Goal: Communication & Community: Ask a question

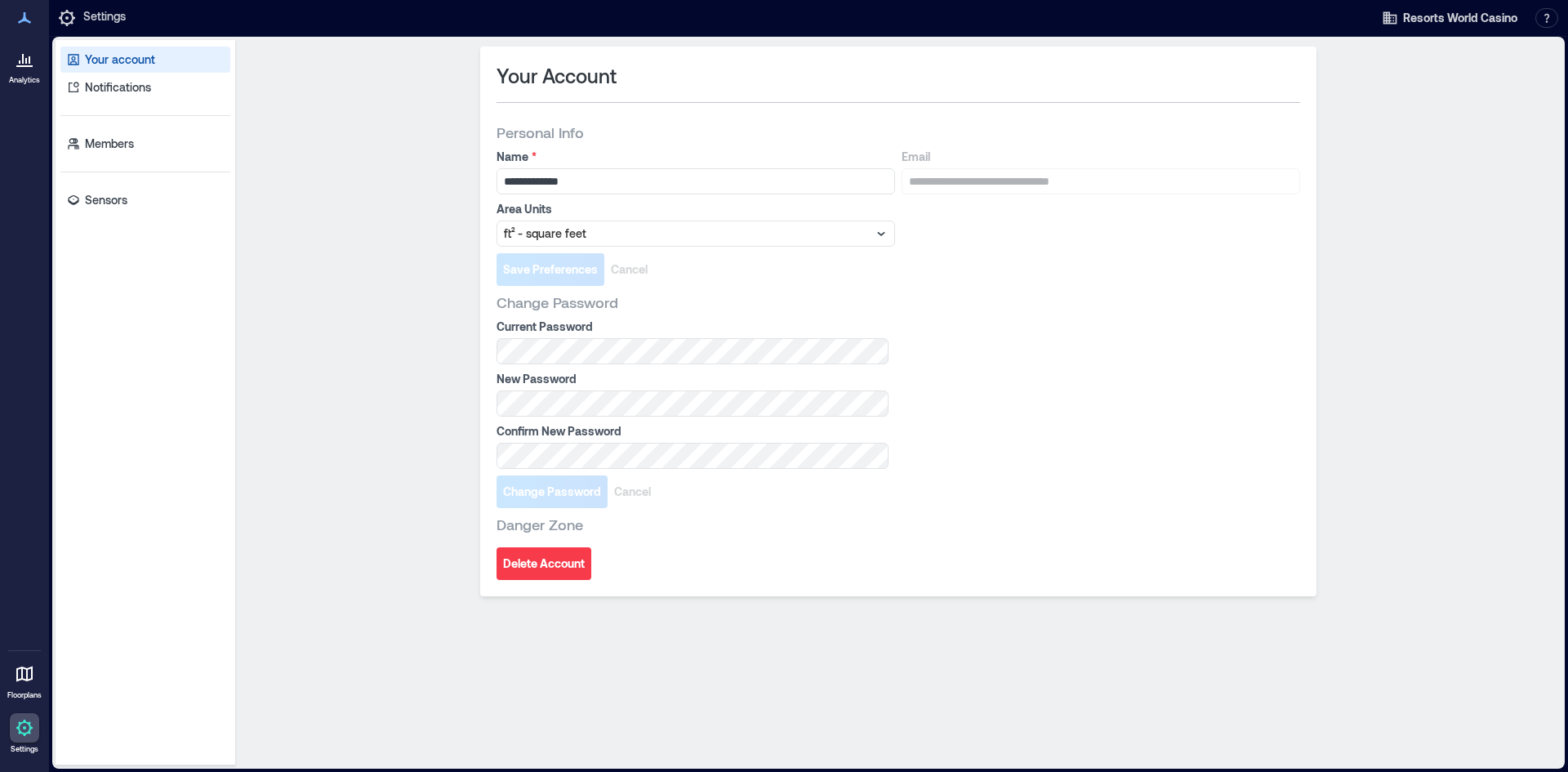
click at [34, 62] on div at bounding box center [25, 59] width 30 height 30
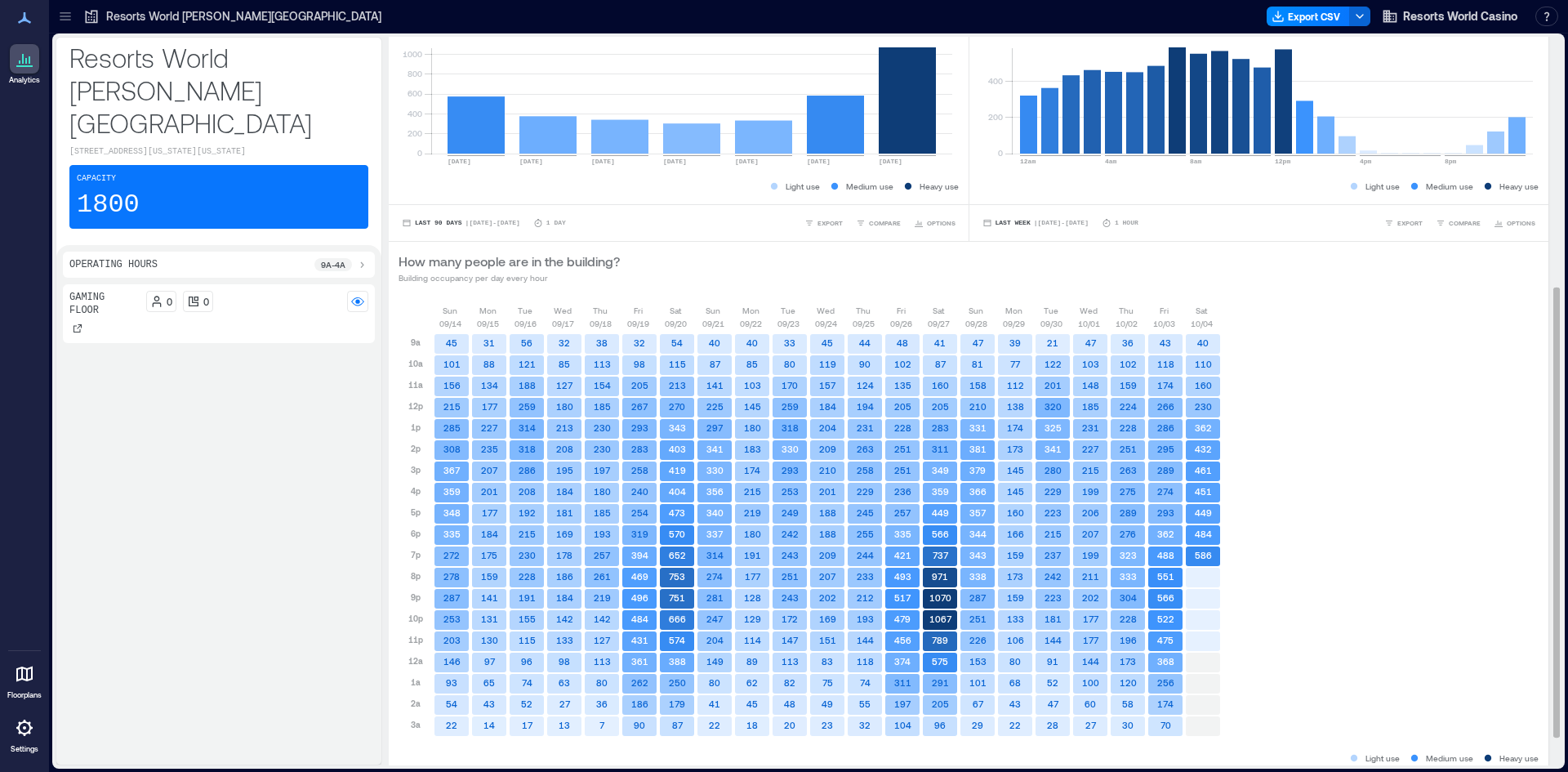
scroll to position [450, 0]
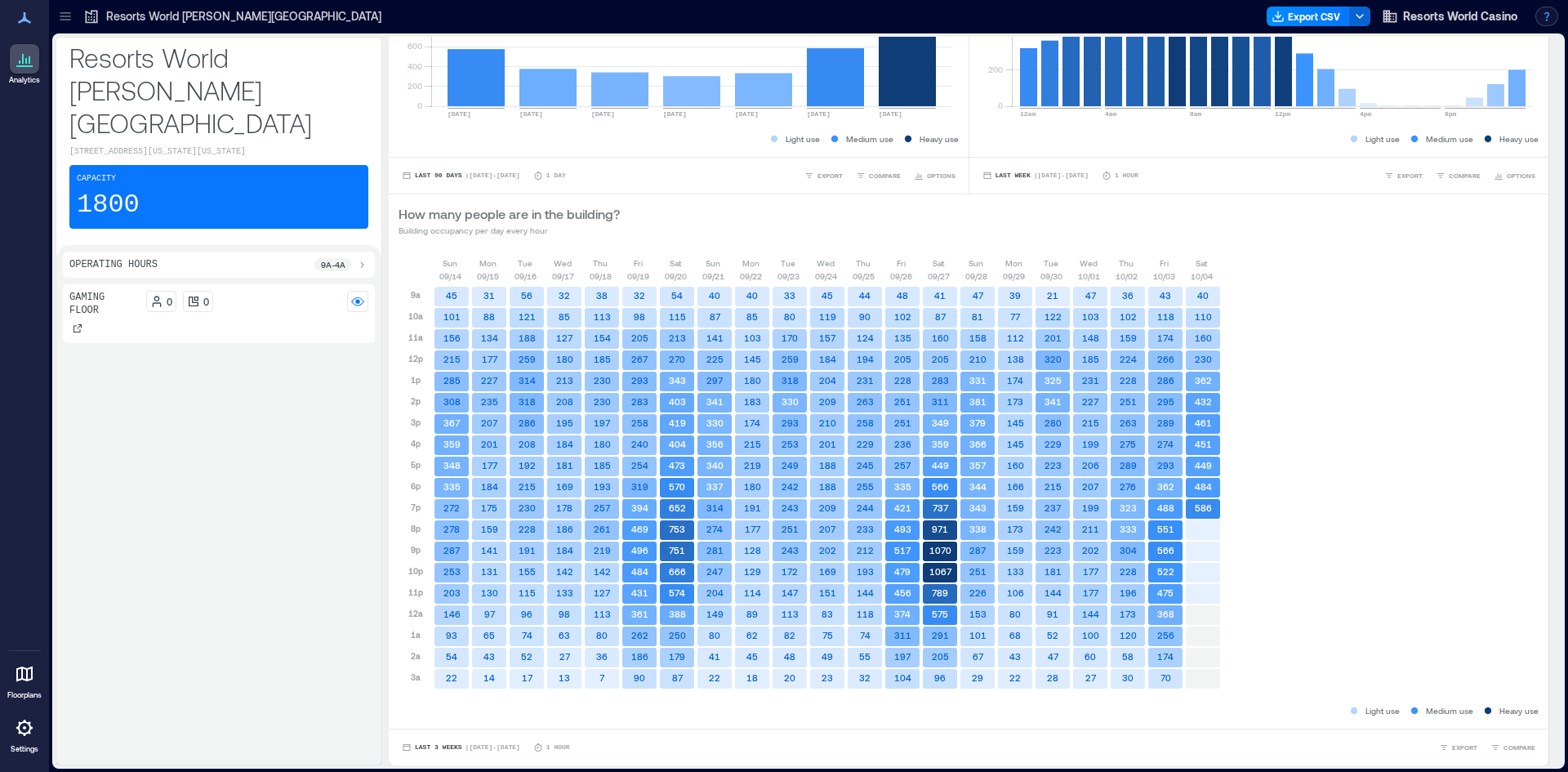
click at [1551, 22] on button "button" at bounding box center [1546, 16] width 23 height 20
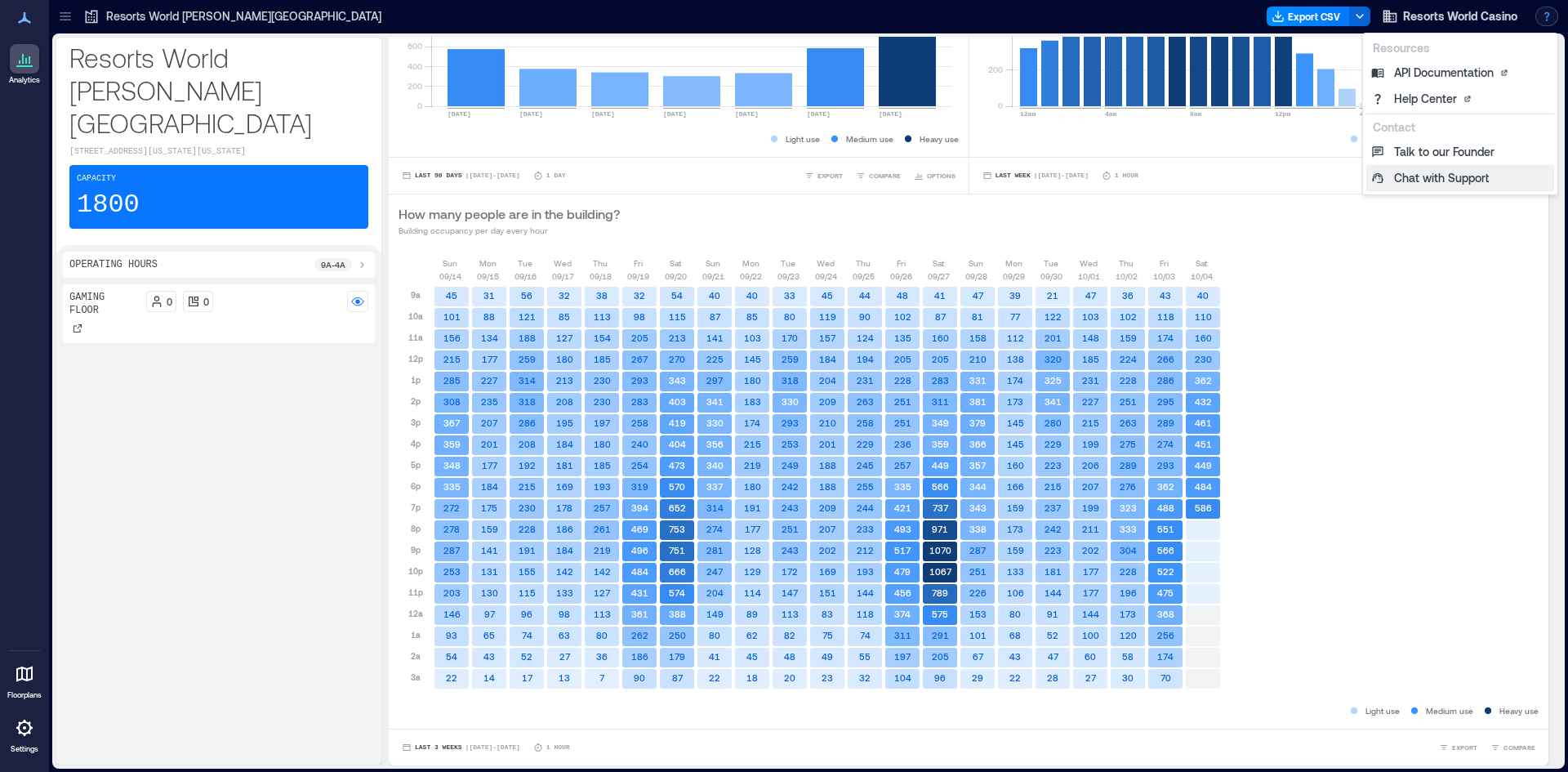
click at [1494, 179] on button "Chat with Support" at bounding box center [1459, 178] width 188 height 26
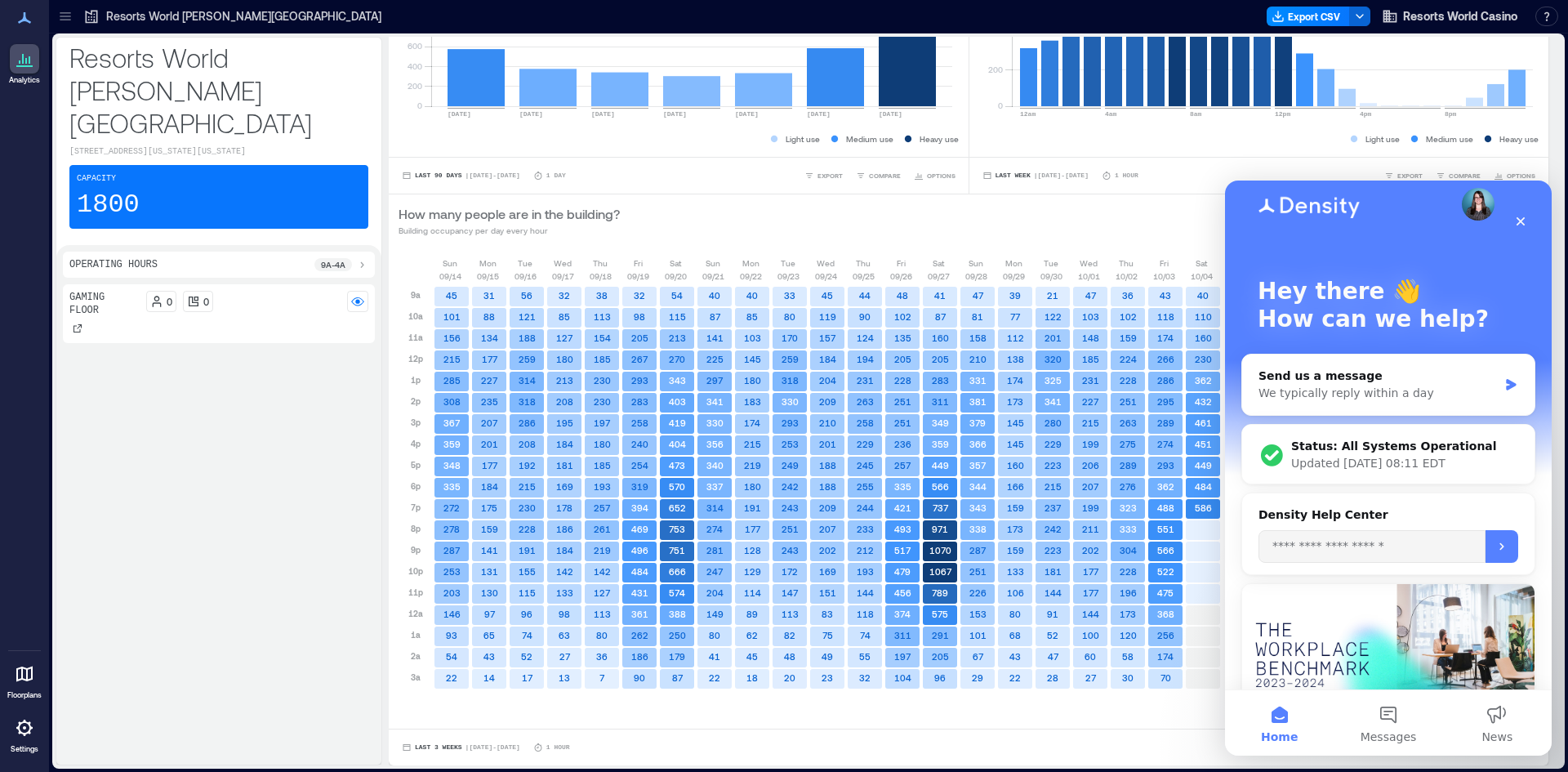
scroll to position [0, 0]
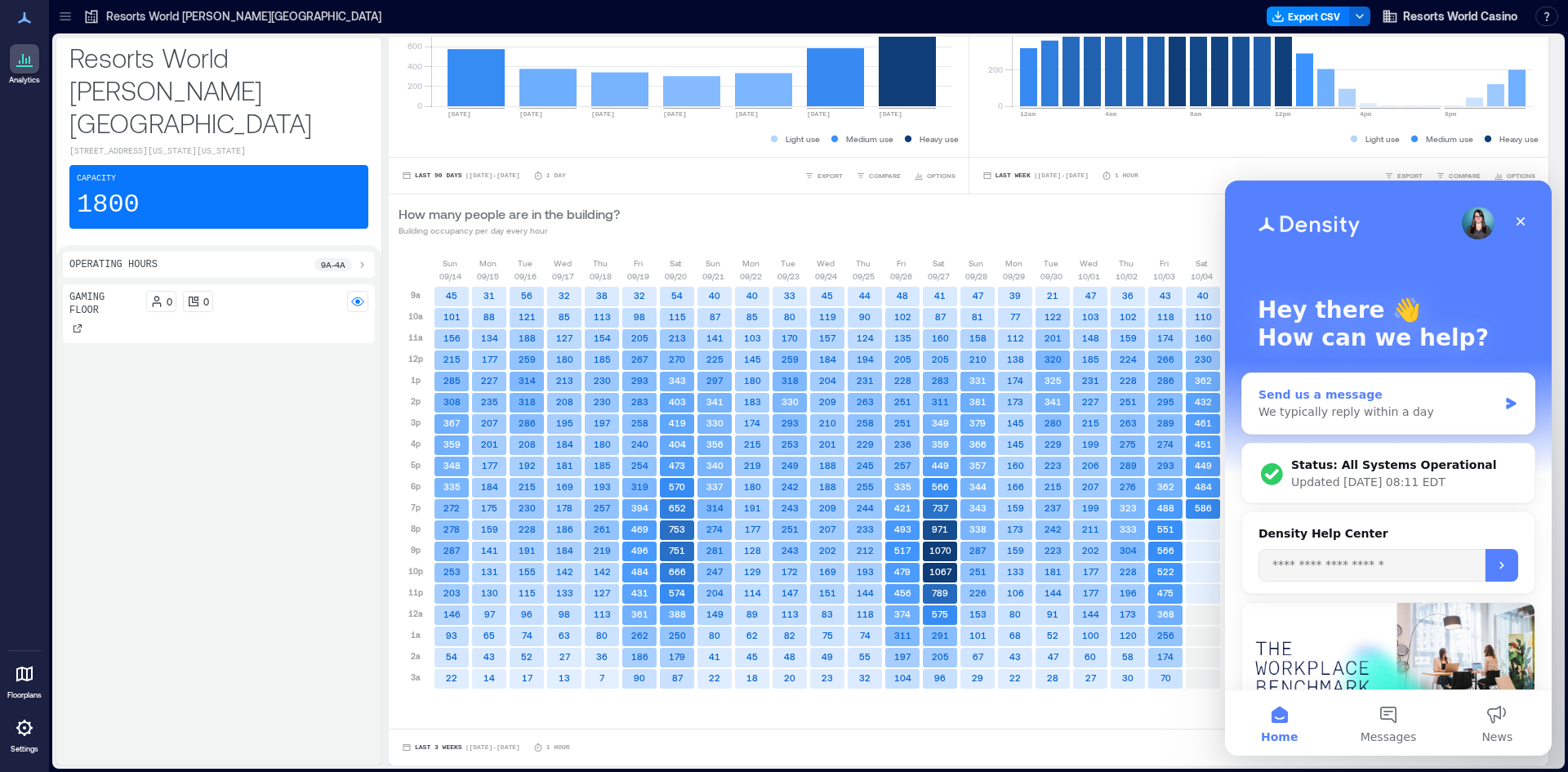
click at [1336, 389] on div "Send us a message" at bounding box center [1378, 395] width 240 height 17
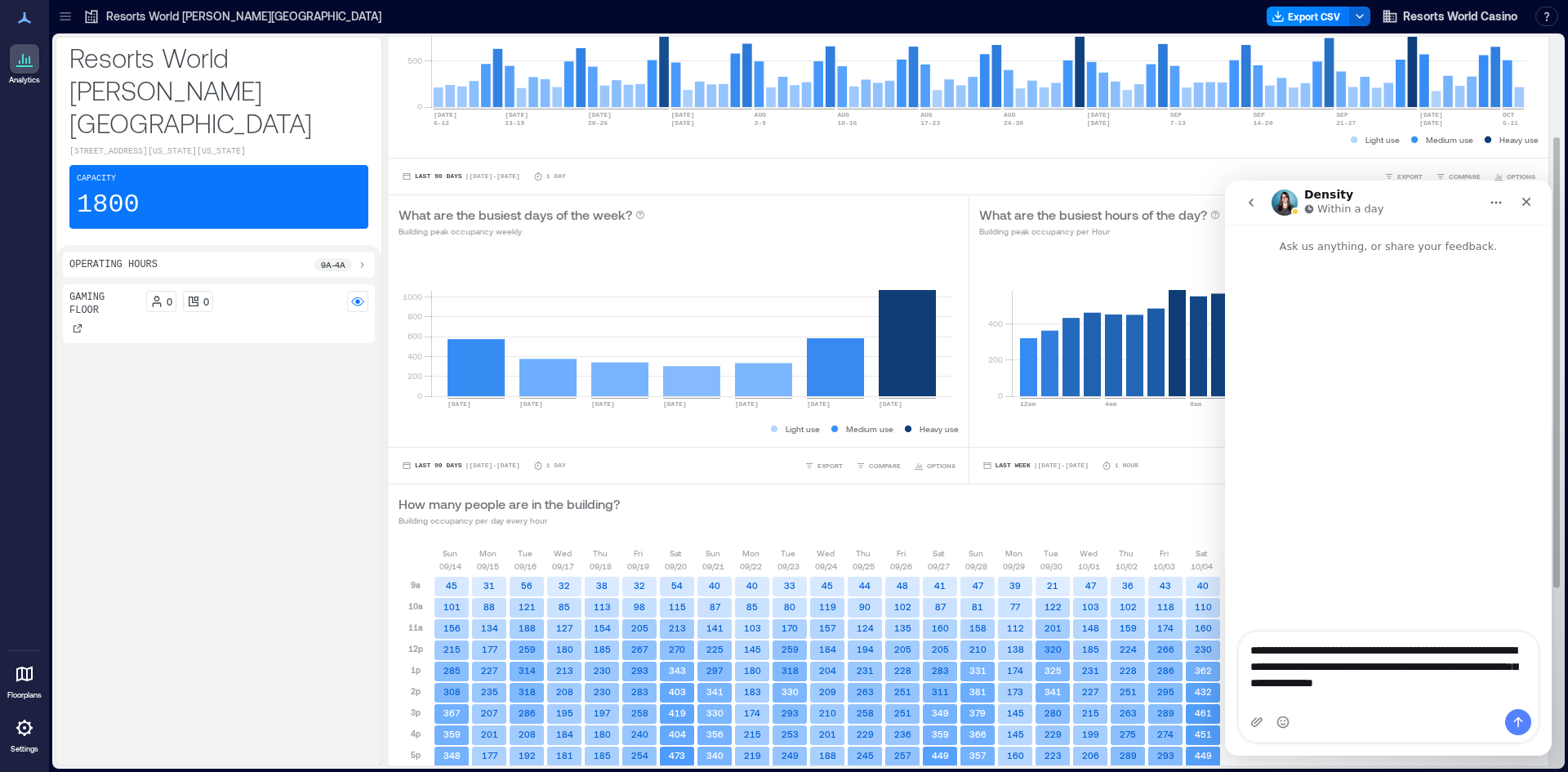
scroll to position [123, 0]
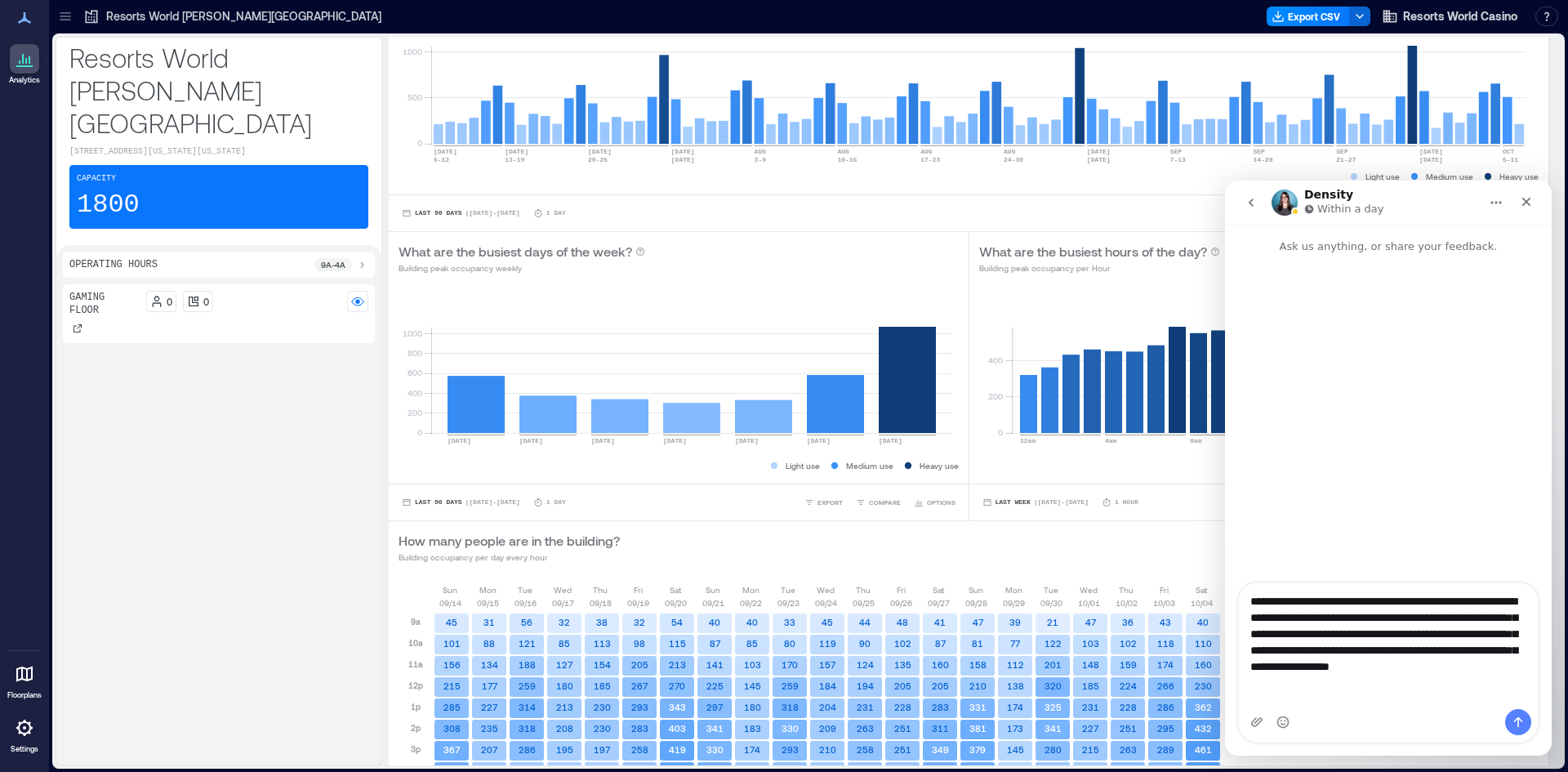
type textarea "**********"
click at [1519, 731] on button "Send a message…" at bounding box center [1518, 722] width 26 height 26
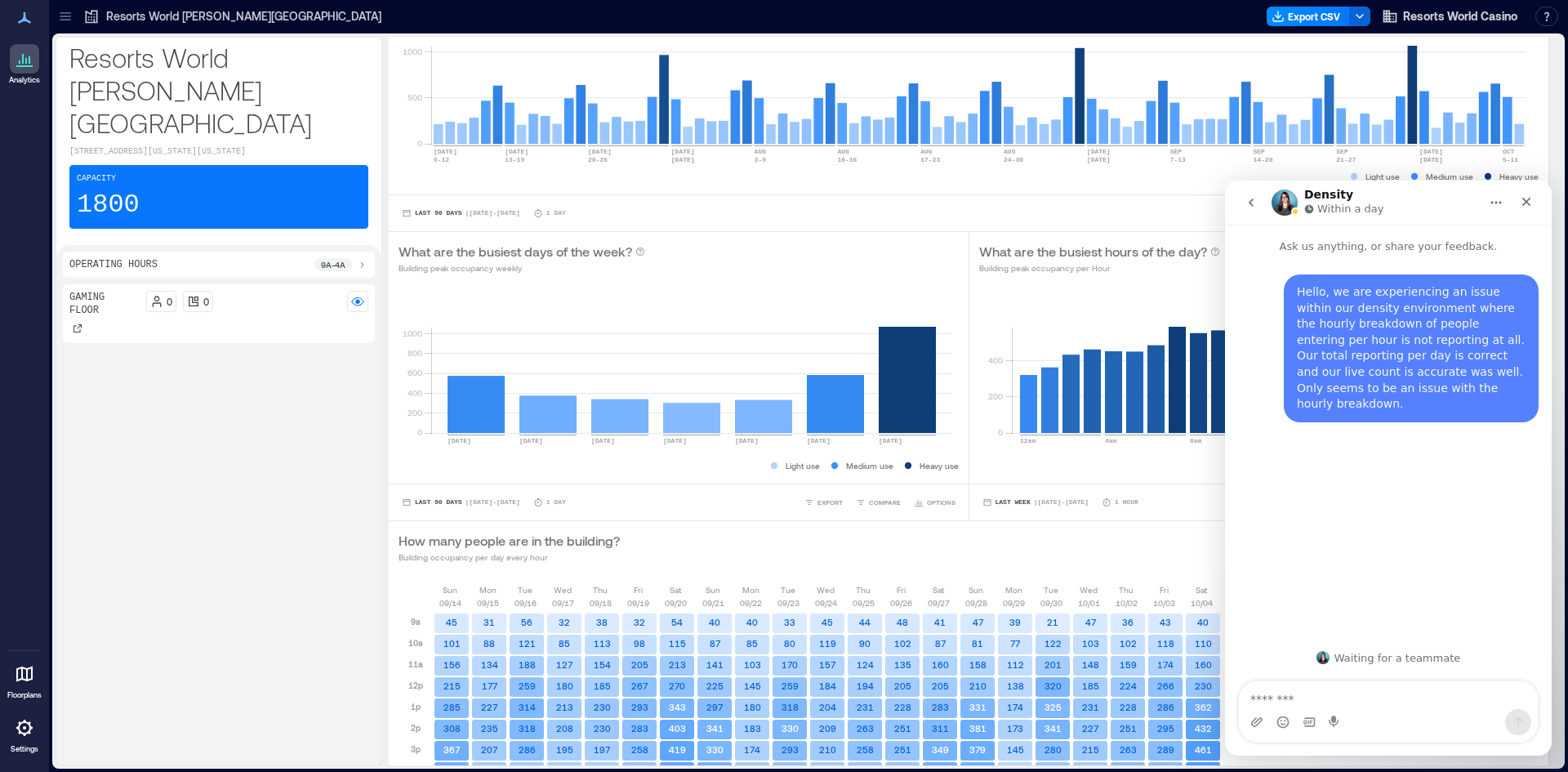
click at [262, 497] on div "Gaming Floor 0 0" at bounding box center [218, 520] width 312 height 474
click at [1522, 200] on icon "Close" at bounding box center [1526, 202] width 13 height 13
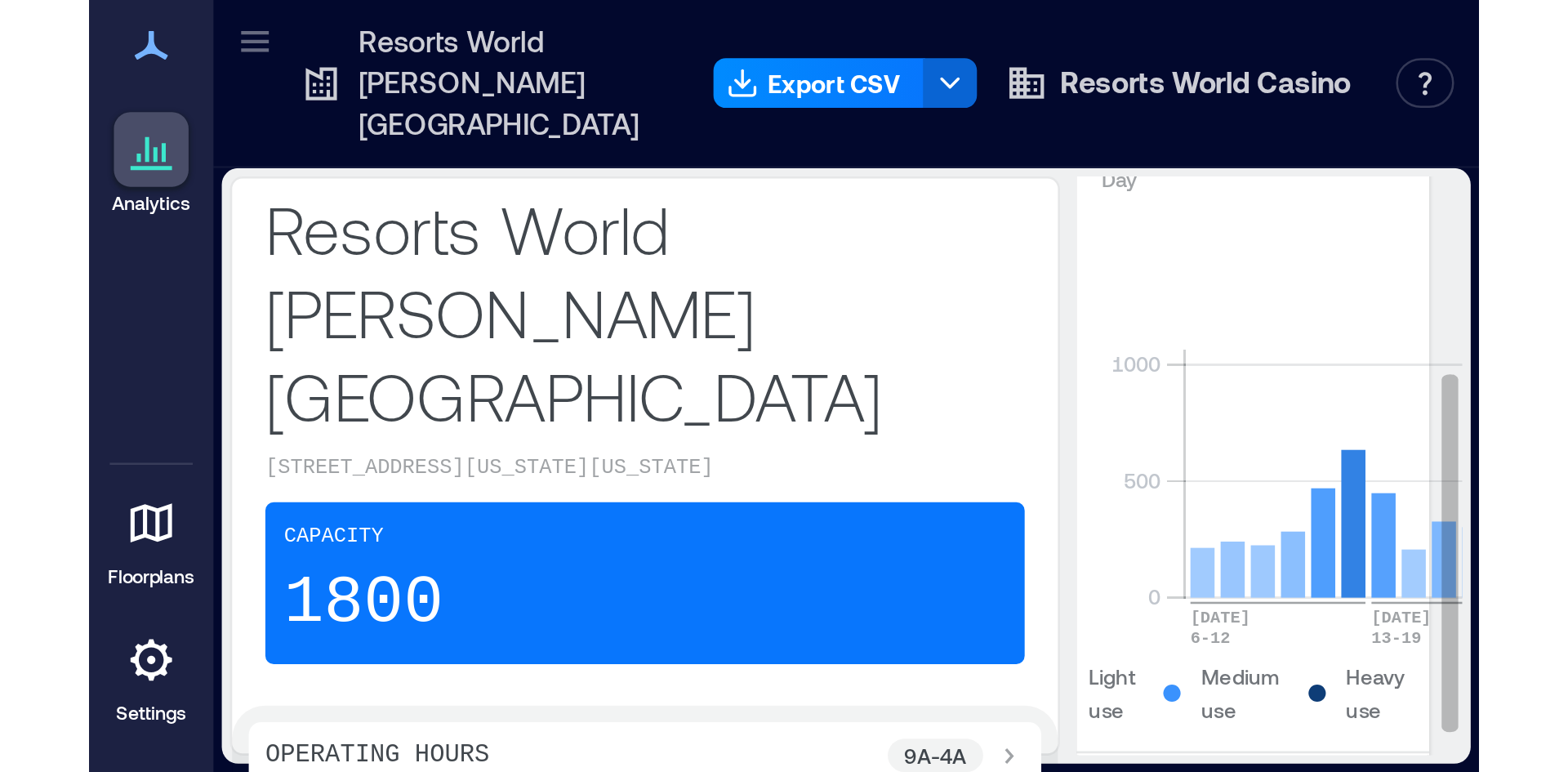
scroll to position [0, 0]
